Goal: Use online tool/utility: Utilize a website feature to perform a specific function

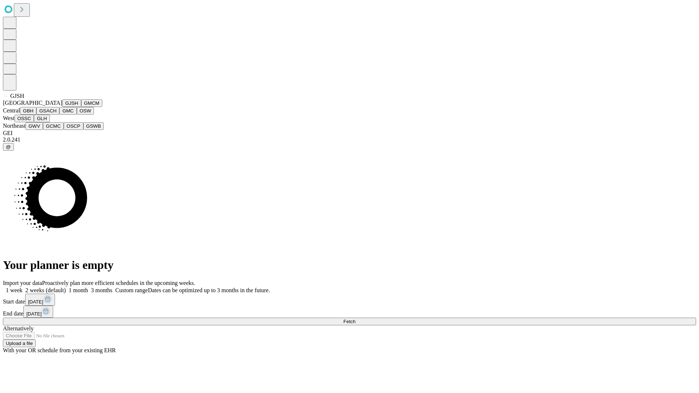
click at [62, 107] on button "GJSH" at bounding box center [71, 103] width 19 height 8
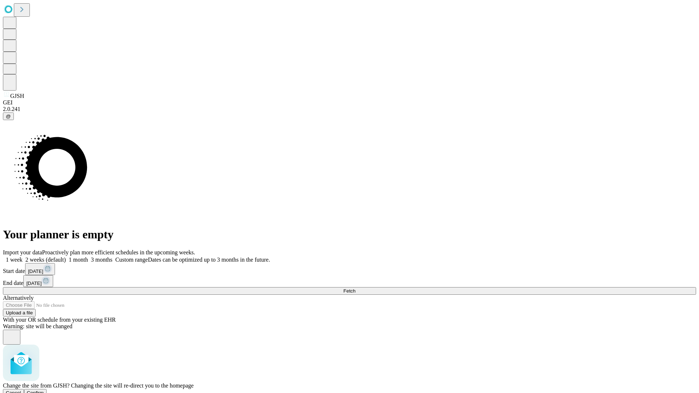
click at [44, 390] on span "Confirm" at bounding box center [35, 392] width 17 height 5
click at [23, 257] on label "1 week" at bounding box center [13, 260] width 20 height 6
click at [355, 288] on span "Fetch" at bounding box center [349, 290] width 12 height 5
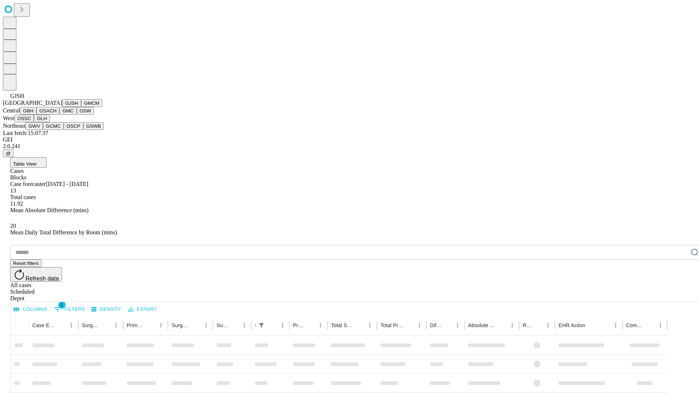
click at [81, 107] on button "GMCM" at bounding box center [91, 103] width 21 height 8
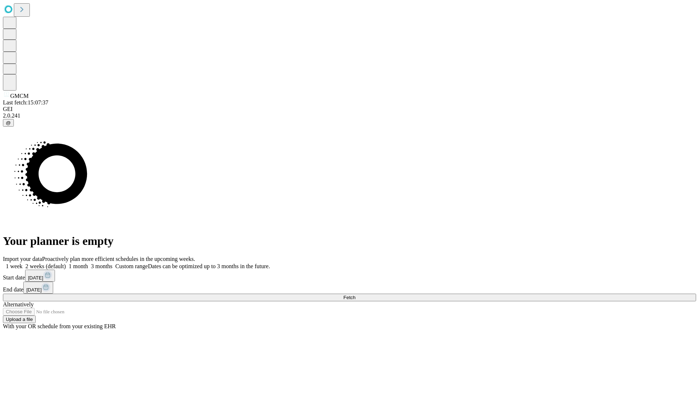
click at [23, 263] on label "1 week" at bounding box center [13, 266] width 20 height 6
click at [355, 295] on span "Fetch" at bounding box center [349, 297] width 12 height 5
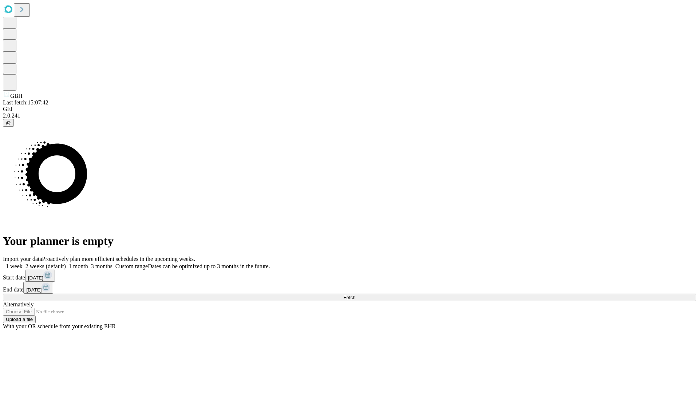
click at [23, 263] on label "1 week" at bounding box center [13, 266] width 20 height 6
click at [355, 295] on span "Fetch" at bounding box center [349, 297] width 12 height 5
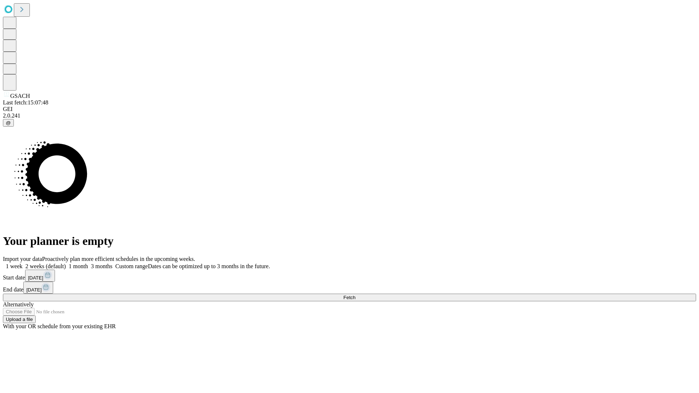
click at [355, 295] on span "Fetch" at bounding box center [349, 297] width 12 height 5
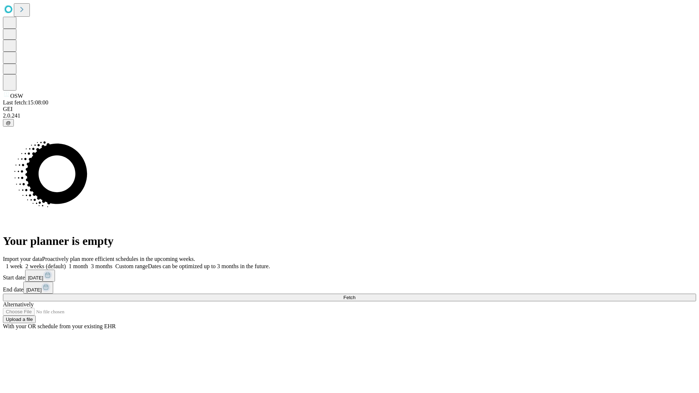
click at [355, 295] on span "Fetch" at bounding box center [349, 297] width 12 height 5
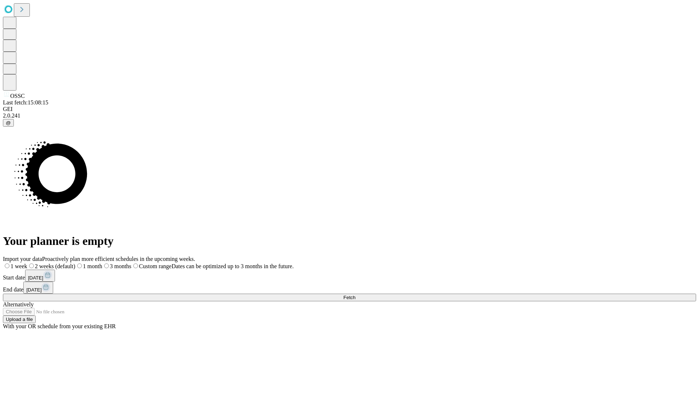
click at [27, 263] on label "1 week" at bounding box center [15, 266] width 24 height 6
click at [355, 295] on span "Fetch" at bounding box center [349, 297] width 12 height 5
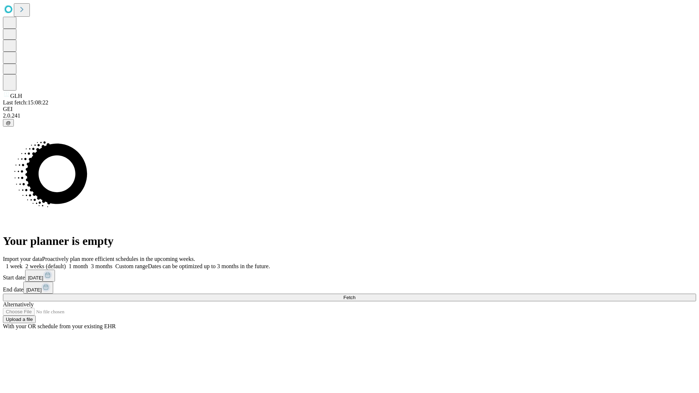
click at [23, 263] on label "1 week" at bounding box center [13, 266] width 20 height 6
click at [355, 295] on span "Fetch" at bounding box center [349, 297] width 12 height 5
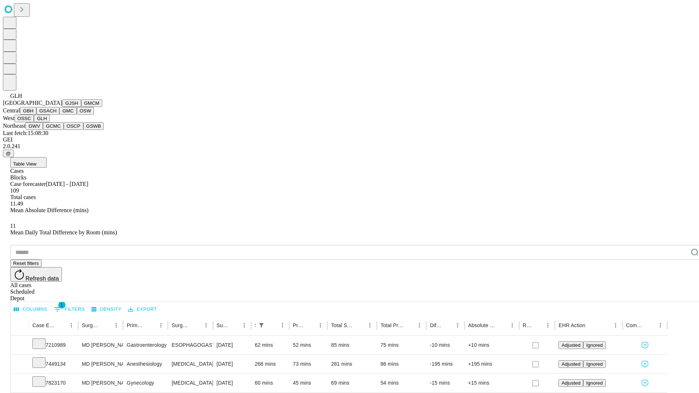
click at [43, 130] on button "GWV" at bounding box center [33, 126] width 17 height 8
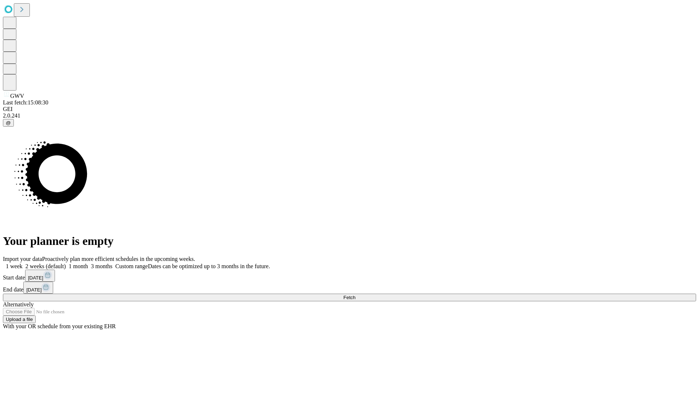
click at [23, 263] on label "1 week" at bounding box center [13, 266] width 20 height 6
click at [355, 295] on span "Fetch" at bounding box center [349, 297] width 12 height 5
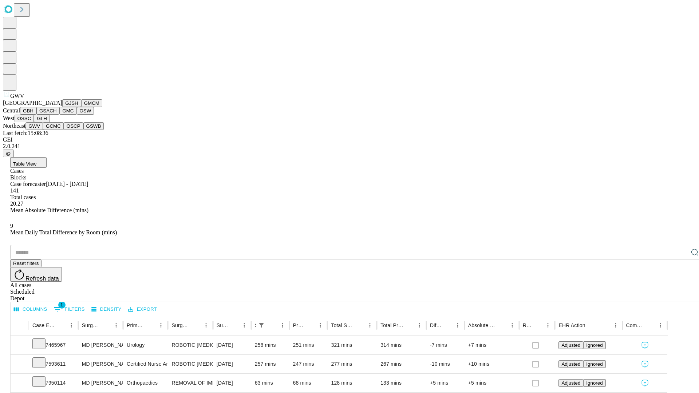
click at [56, 130] on button "GCMC" at bounding box center [53, 126] width 21 height 8
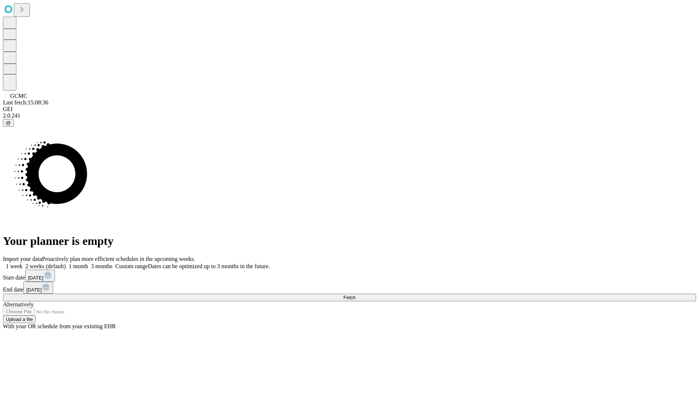
click at [23, 263] on label "1 week" at bounding box center [13, 266] width 20 height 6
click at [355, 295] on span "Fetch" at bounding box center [349, 297] width 12 height 5
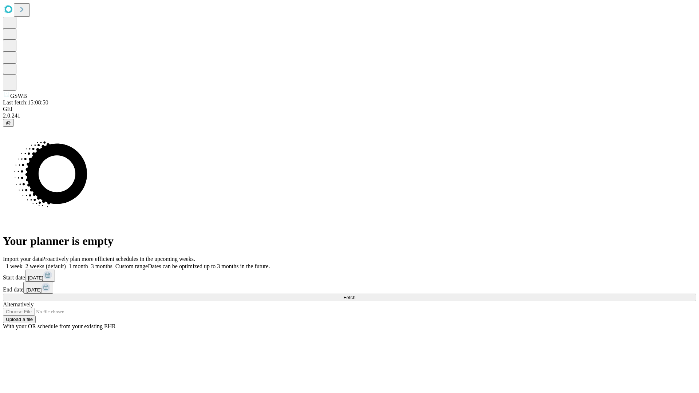
click at [23, 263] on label "1 week" at bounding box center [13, 266] width 20 height 6
click at [355, 295] on span "Fetch" at bounding box center [349, 297] width 12 height 5
